Goal: Information Seeking & Learning: Learn about a topic

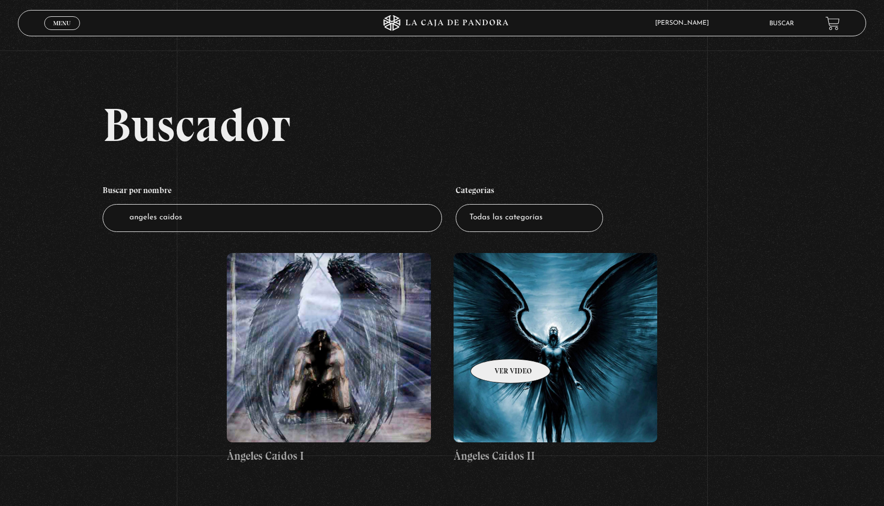
click at [497, 343] on figure at bounding box center [556, 347] width 204 height 189
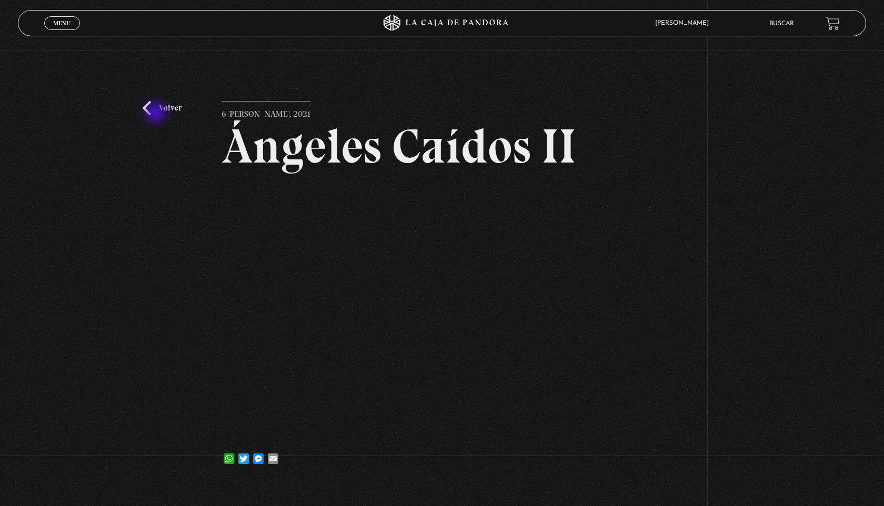
click at [157, 114] on link "Volver" at bounding box center [162, 108] width 39 height 14
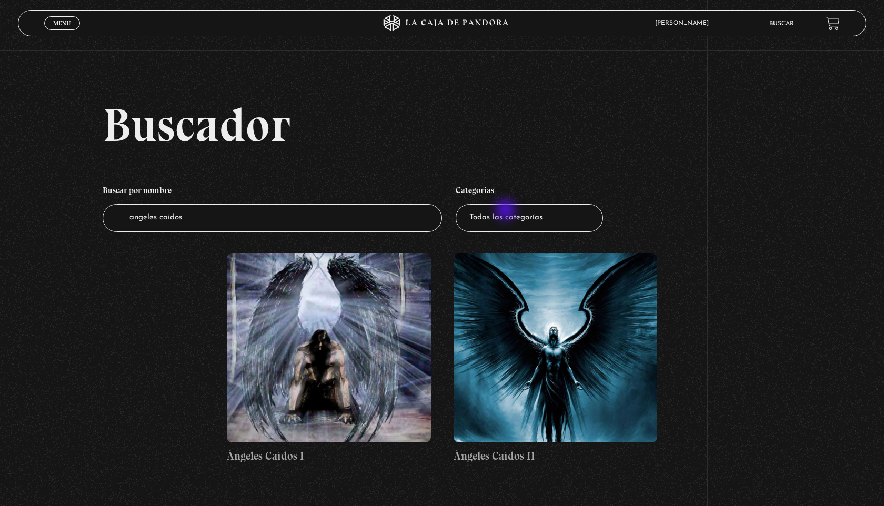
click at [507, 211] on select "Todas las categorías 11:11 Humanitario (1) Amo los Lunes (2) Análisis de series…" at bounding box center [529, 218] width 147 height 28
select select "teorias-de-conspiracion"
click at [456, 204] on select "Todas las categorías 11:11 Humanitario (1) Amo los Lunes (2) Análisis de series…" at bounding box center [529, 218] width 147 height 28
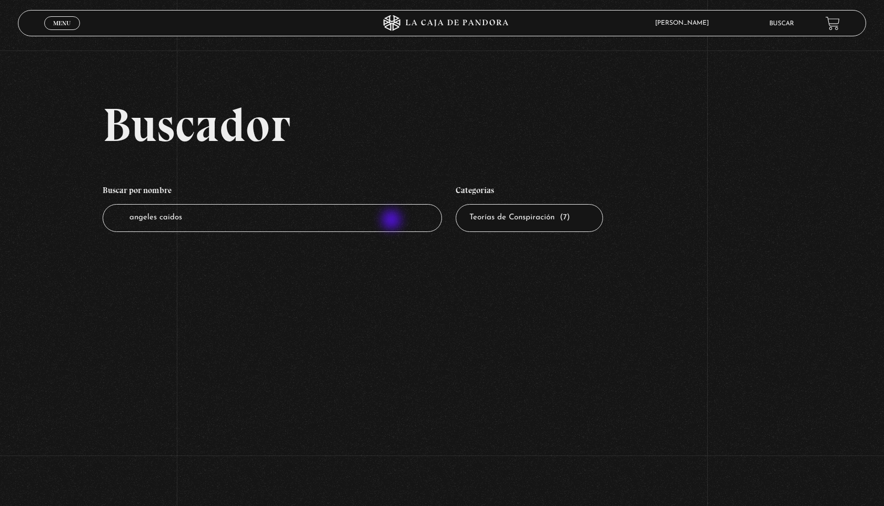
click at [392, 221] on input "angeles caidos" at bounding box center [272, 218] width 339 height 28
type input "a"
type input "teorias de conspi"
click at [334, 222] on input "teorias de conspi" at bounding box center [272, 218] width 339 height 28
type input "teorias de conspiracion"
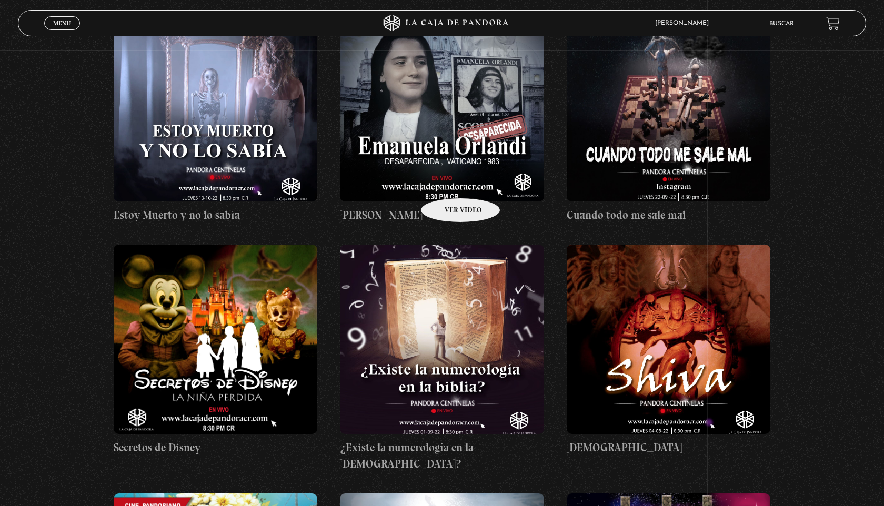
scroll to position [8734, 0]
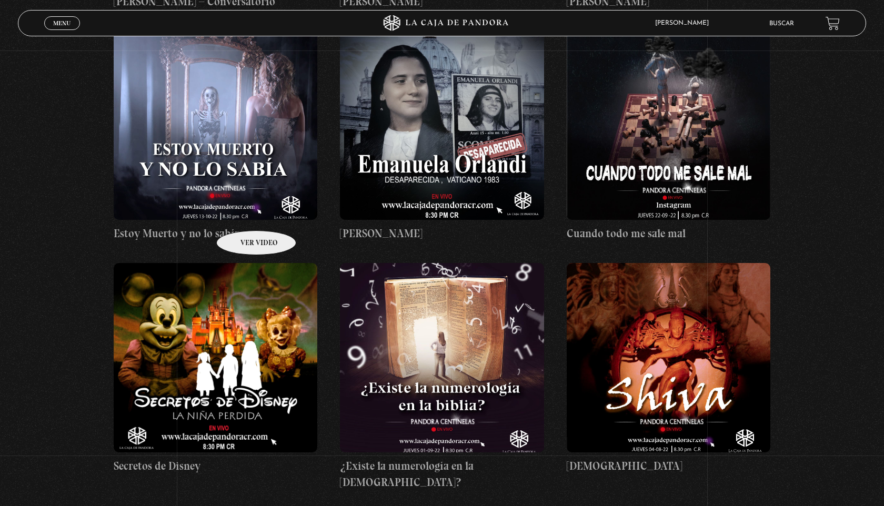
click at [243, 263] on figure at bounding box center [216, 357] width 204 height 189
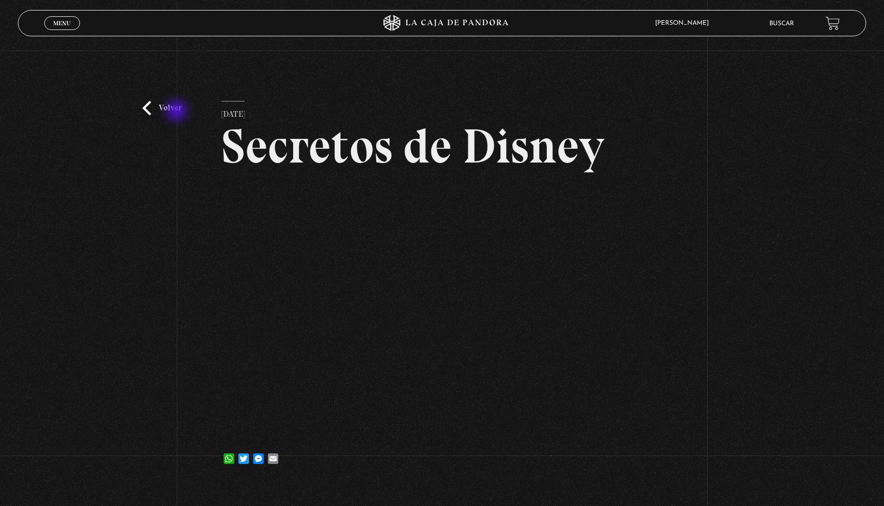
click at [178, 112] on link "Volver" at bounding box center [162, 108] width 39 height 14
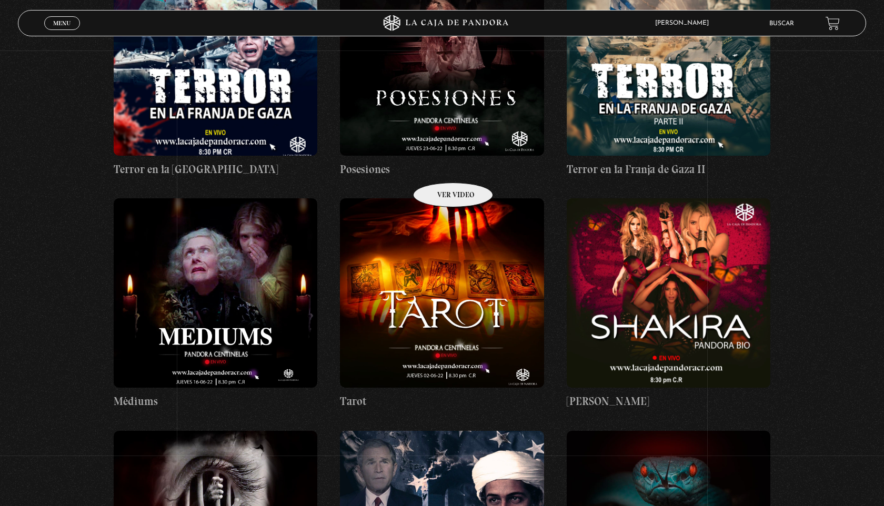
scroll to position [9744, 0]
click at [619, 198] on figure at bounding box center [669, 292] width 204 height 189
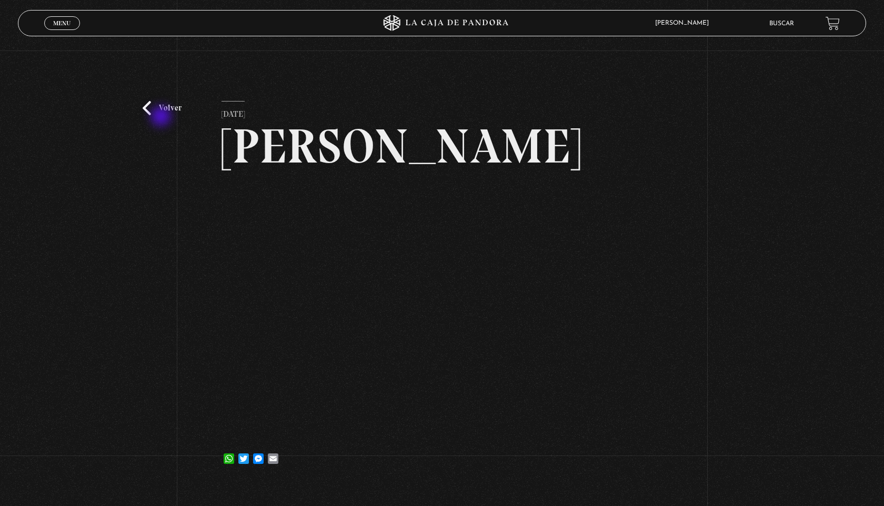
click at [162, 117] on div "Volver 10 octubre, 2023 Shakira WhatsApp Twitter Messenger Email" at bounding box center [442, 267] width 884 height 432
click at [145, 109] on link "Volver" at bounding box center [162, 108] width 39 height 14
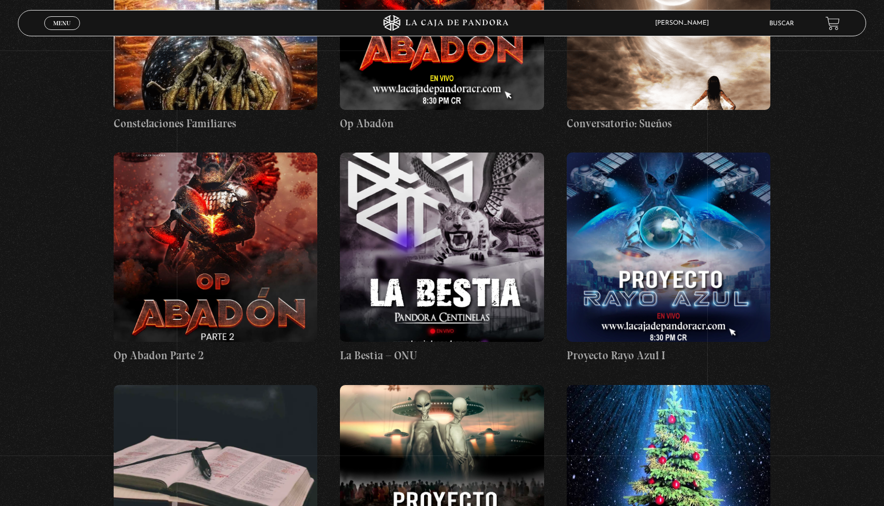
scroll to position [11701, 0]
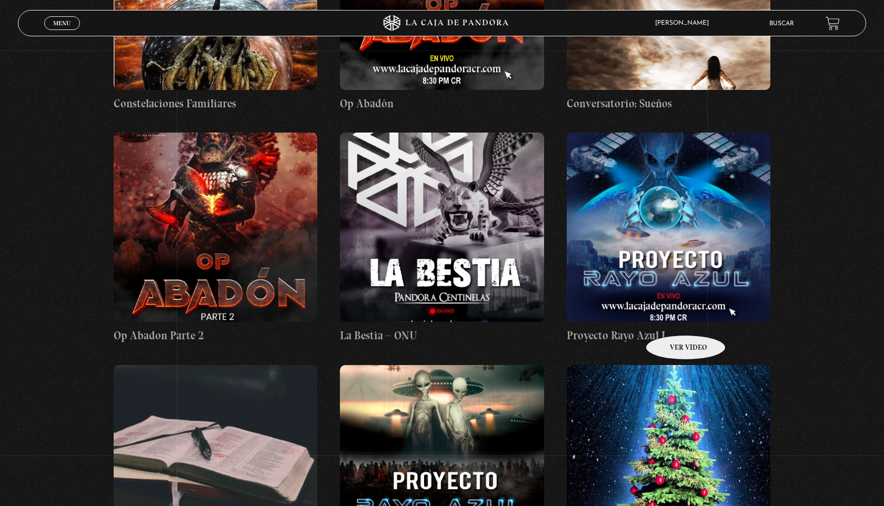
click at [672, 365] on figure at bounding box center [669, 459] width 204 height 189
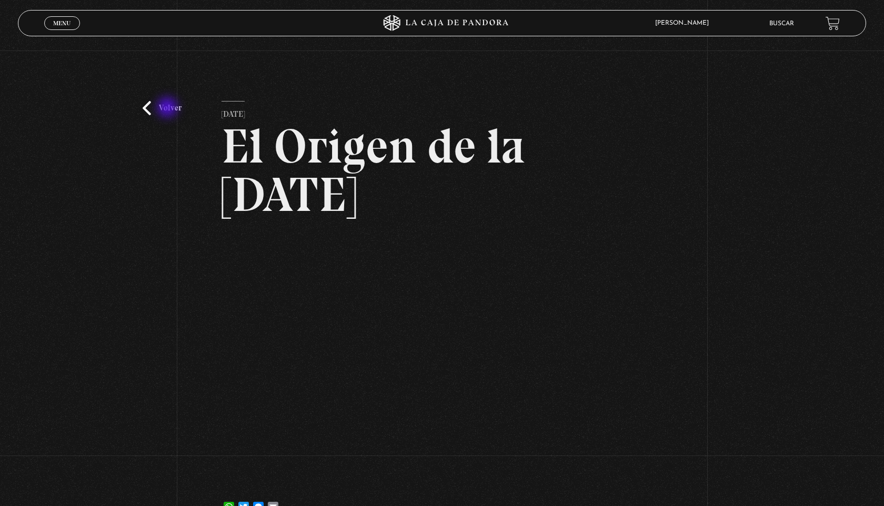
click at [168, 108] on link "Volver" at bounding box center [162, 108] width 39 height 14
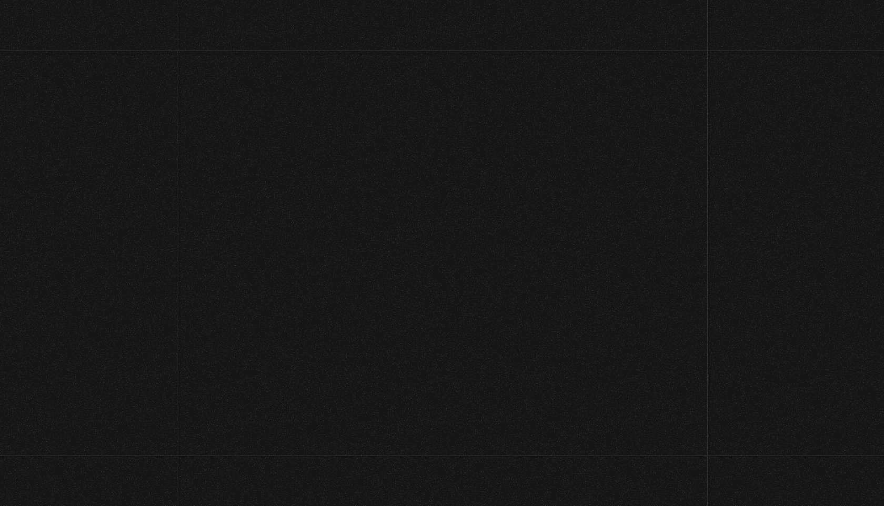
scroll to position [11701, 0]
